Goal: Transaction & Acquisition: Purchase product/service

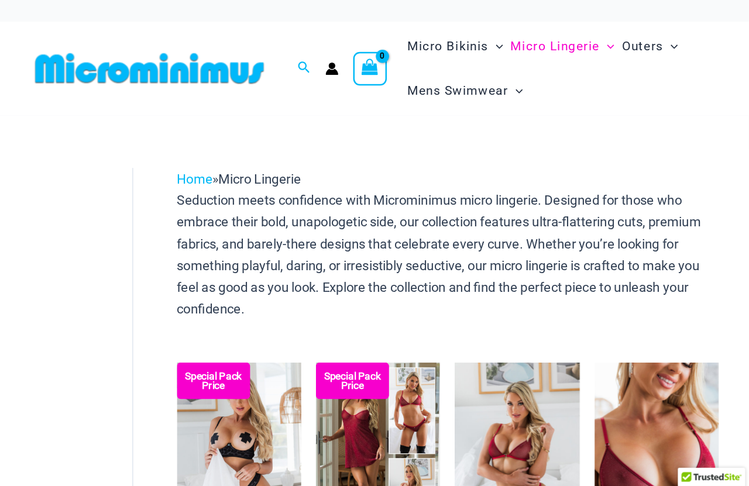
scroll to position [262, 64]
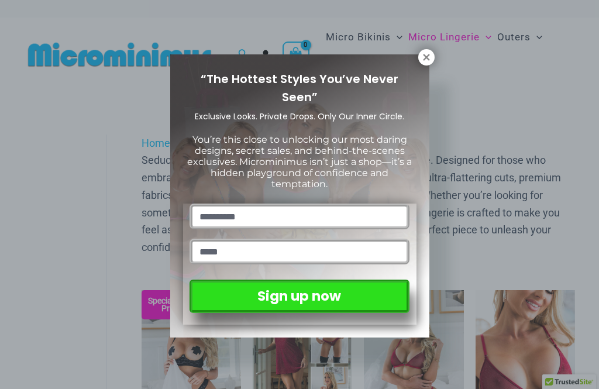
click at [425, 71] on div "“The Hottest Styles You’ve Never Seen” Exclusive Looks. Private Drops. Only Our…" at bounding box center [299, 196] width 259 height 284
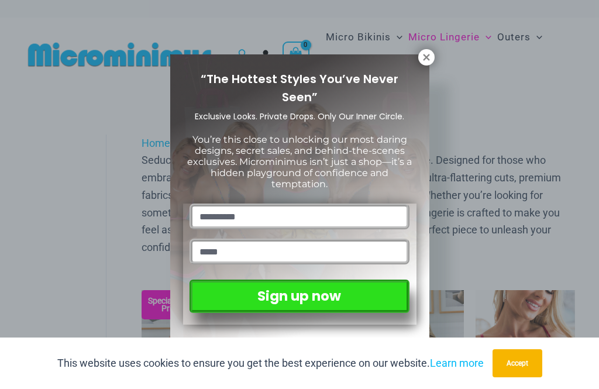
click at [430, 59] on icon at bounding box center [426, 57] width 11 height 11
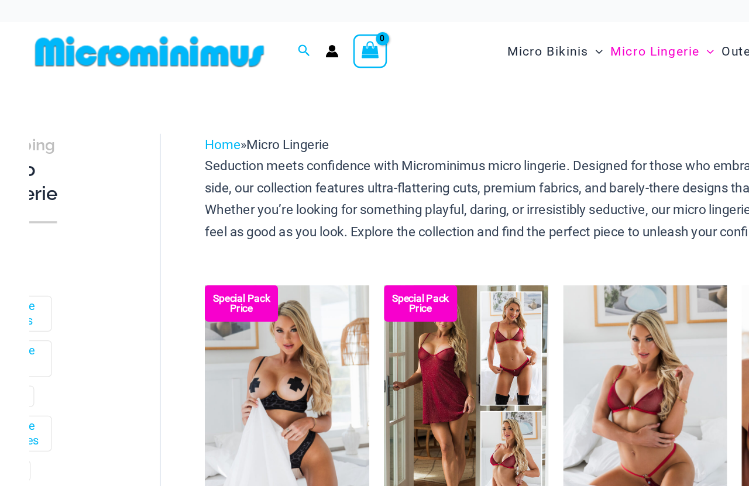
scroll to position [15, 0]
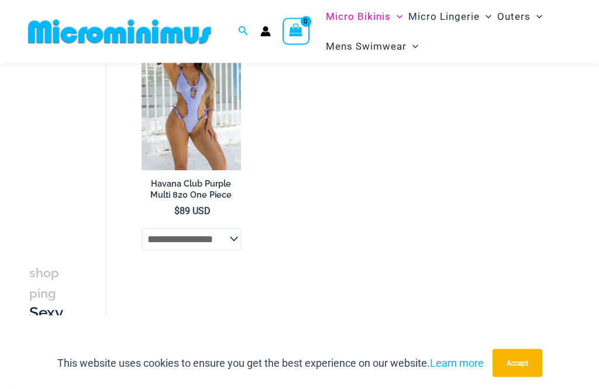
scroll to position [2071, 0]
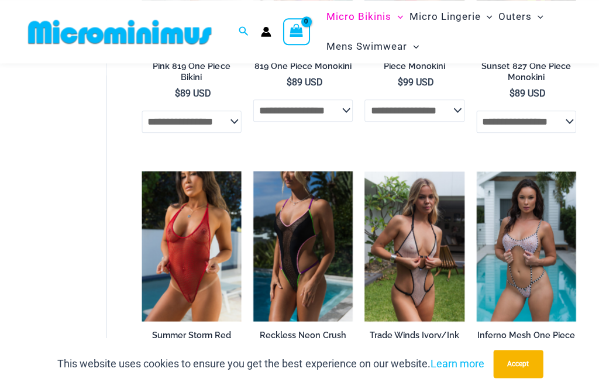
scroll to position [263, 0]
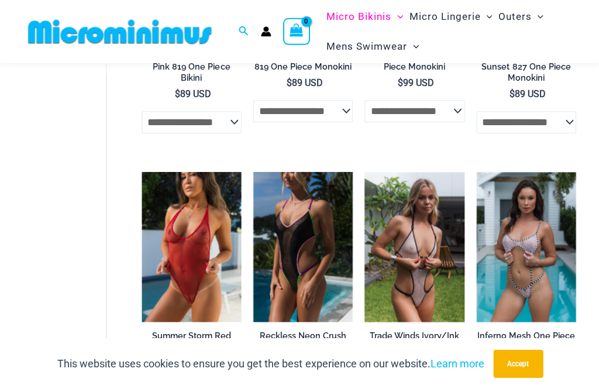
click at [364, 172] on img at bounding box center [364, 172] width 0 height 0
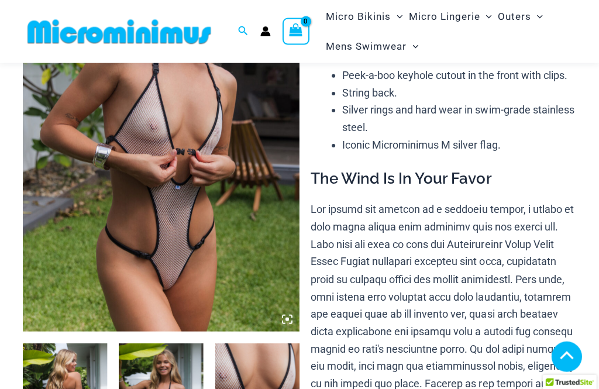
scroll to position [167, 0]
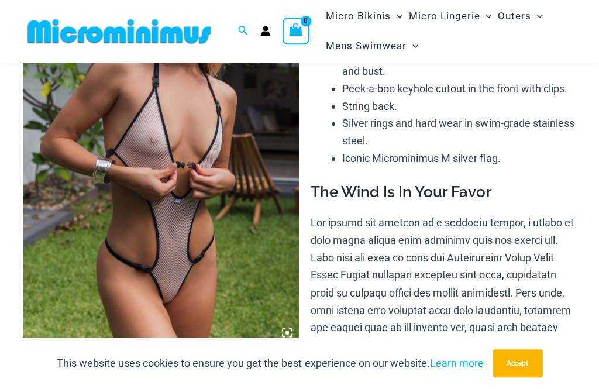
click at [399, 46] on span "Mens Swimwear" at bounding box center [366, 47] width 81 height 30
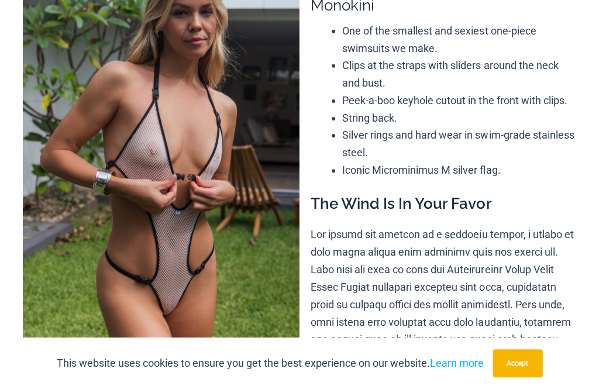
scroll to position [0, 0]
